Goal: Task Accomplishment & Management: Manage account settings

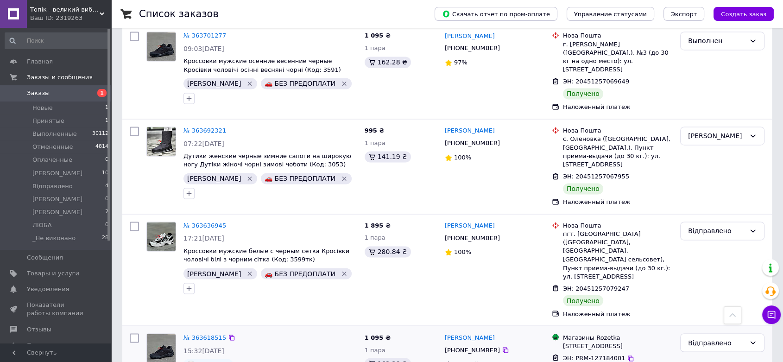
scroll to position [1497, 0]
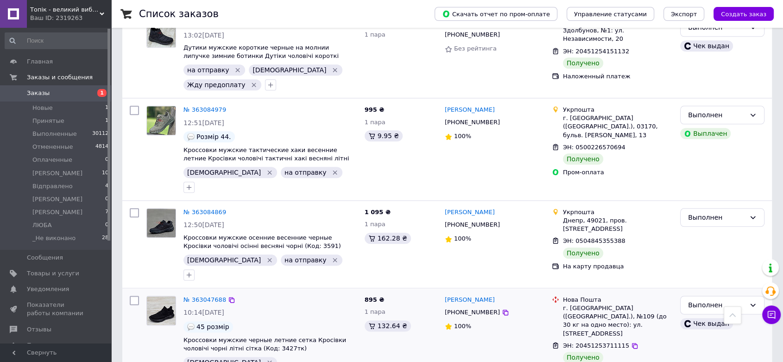
scroll to position [1092, 0]
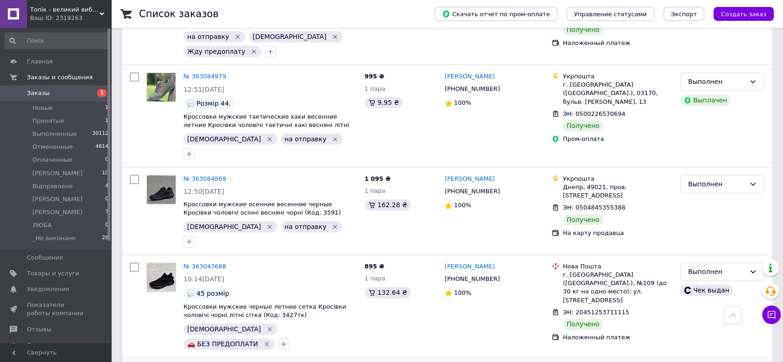
click at [134, 362] on input "checkbox" at bounding box center [134, 369] width 9 height 9
checkbox input "true"
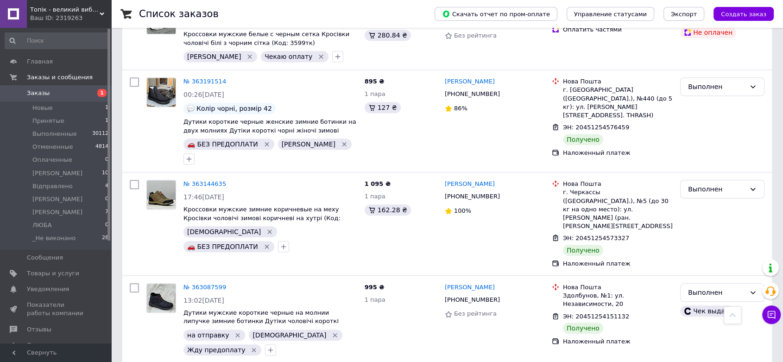
scroll to position [783, 0]
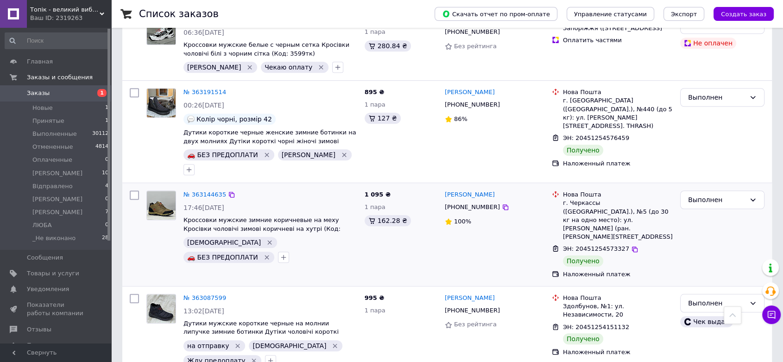
click at [137, 190] on input "checkbox" at bounding box center [134, 194] width 9 height 9
checkbox input "true"
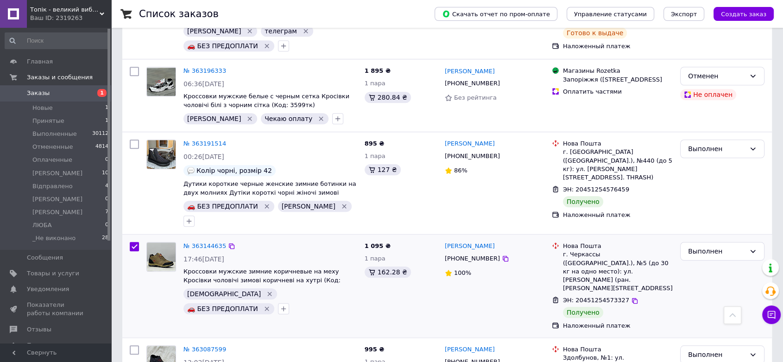
scroll to position [680, 0]
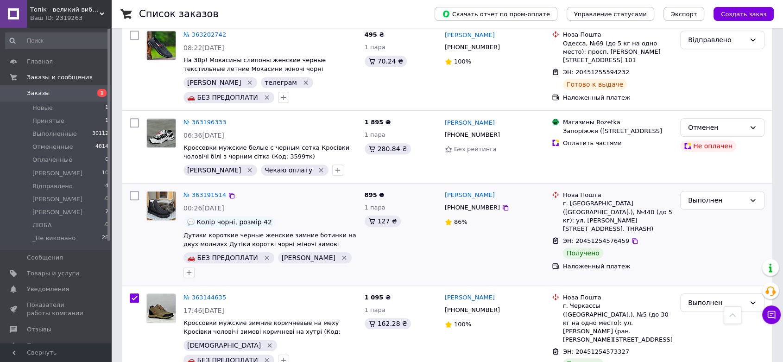
click at [134, 191] on input "checkbox" at bounding box center [134, 195] width 9 height 9
checkbox input "true"
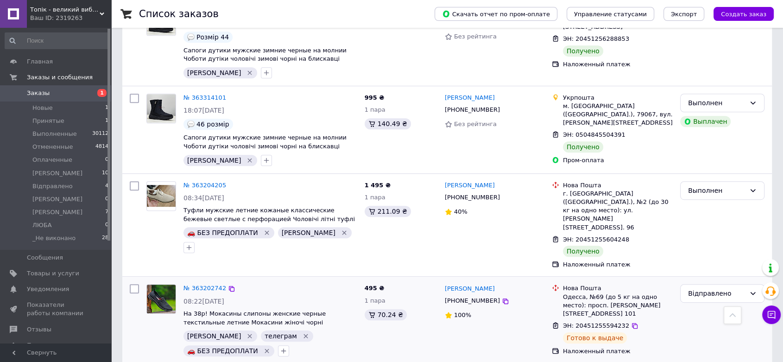
scroll to position [423, 0]
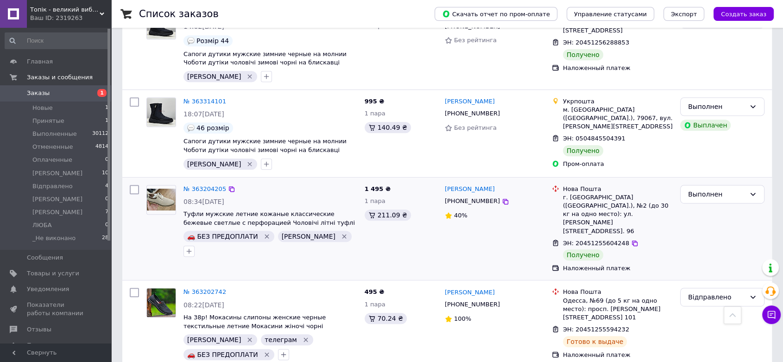
click at [136, 185] on input "checkbox" at bounding box center [134, 189] width 9 height 9
checkbox input "true"
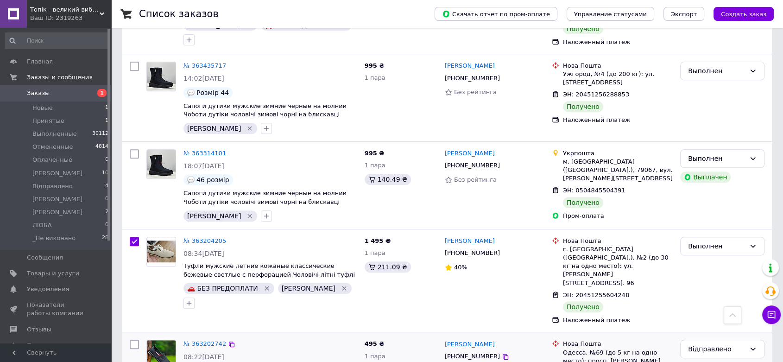
scroll to position [319, 0]
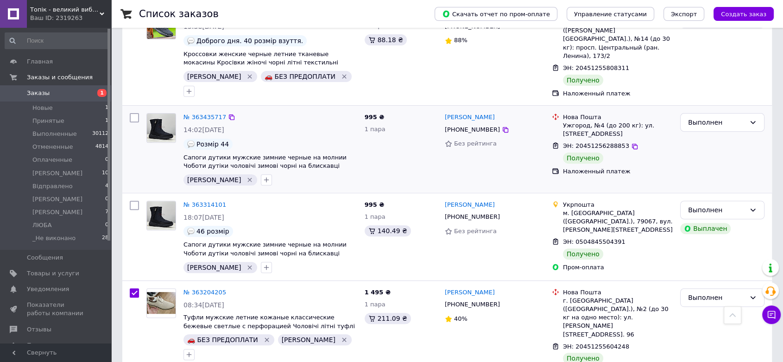
click at [132, 113] on input "checkbox" at bounding box center [134, 117] width 9 height 9
checkbox input "true"
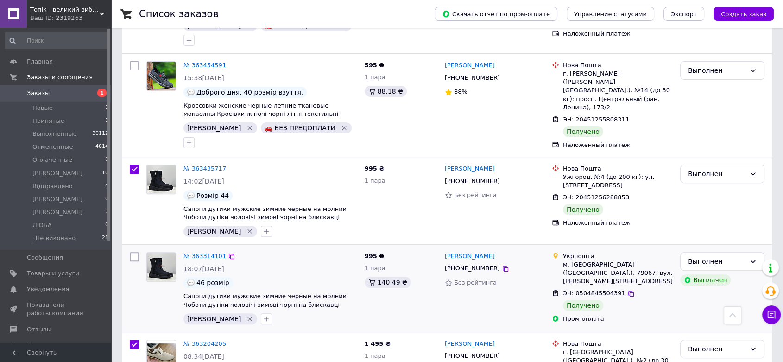
scroll to position [216, 0]
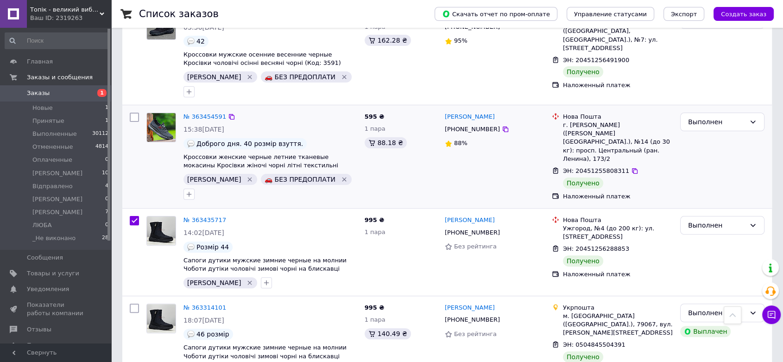
click at [134, 113] on input "checkbox" at bounding box center [134, 117] width 9 height 9
checkbox input "true"
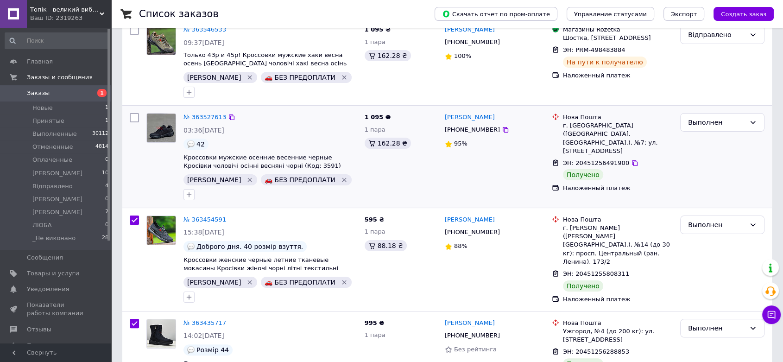
click at [133, 113] on input "checkbox" at bounding box center [134, 117] width 9 height 9
checkbox input "true"
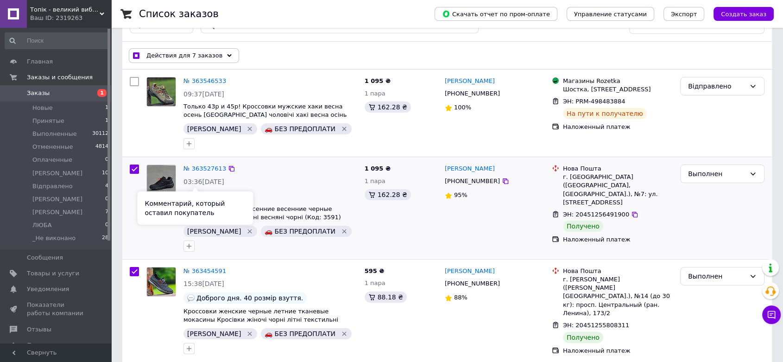
scroll to position [11, 0]
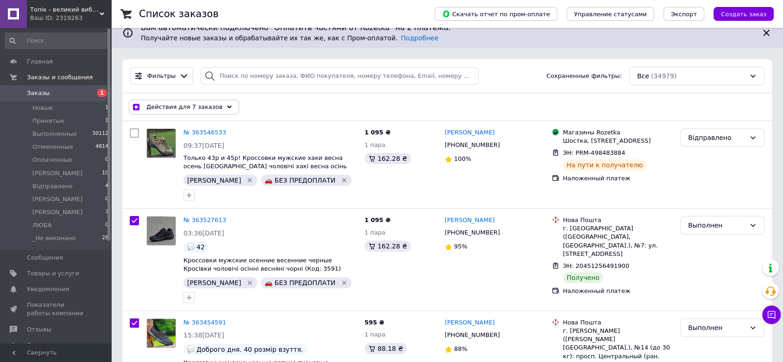
click at [224, 110] on div "Действия для 7 заказов" at bounding box center [184, 107] width 110 height 15
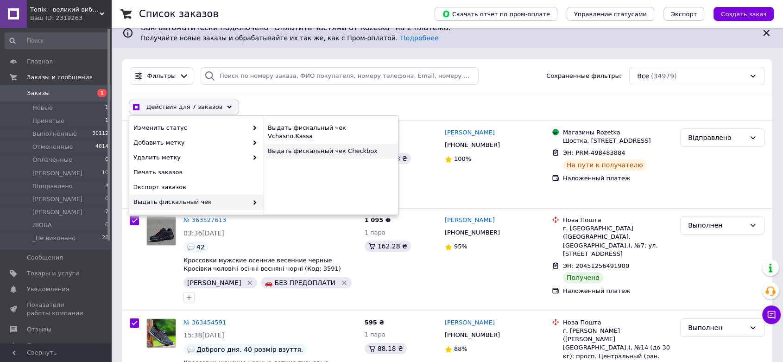
click at [352, 146] on div "Выдать фискальный чек Checkbox" at bounding box center [331, 151] width 134 height 15
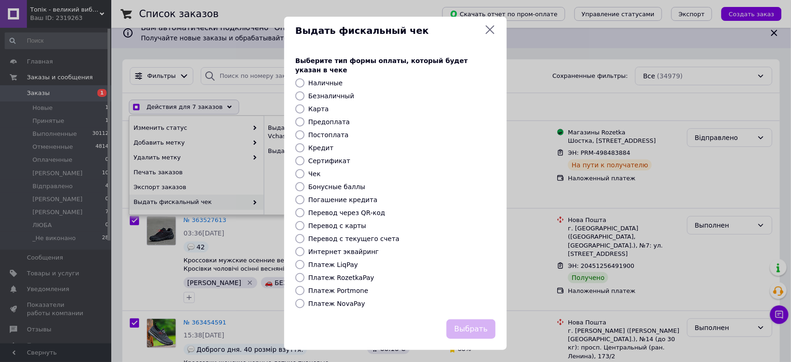
click at [357, 299] on div "Платеж NovaPay" at bounding box center [401, 303] width 191 height 9
checkbox input "true"
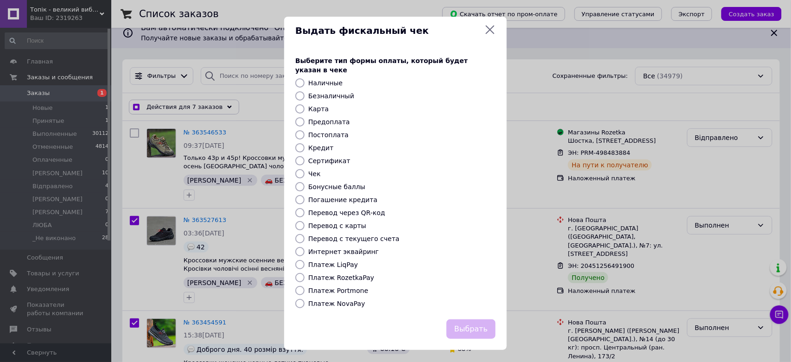
click at [313, 300] on label "Платеж NovaPay" at bounding box center [336, 303] width 57 height 7
click at [305, 299] on input "Платеж NovaPay" at bounding box center [299, 303] width 9 height 9
radio input "true"
click at [473, 320] on button "Выбрать" at bounding box center [470, 329] width 49 height 20
checkbox input "true"
